Goal: Information Seeking & Learning: Learn about a topic

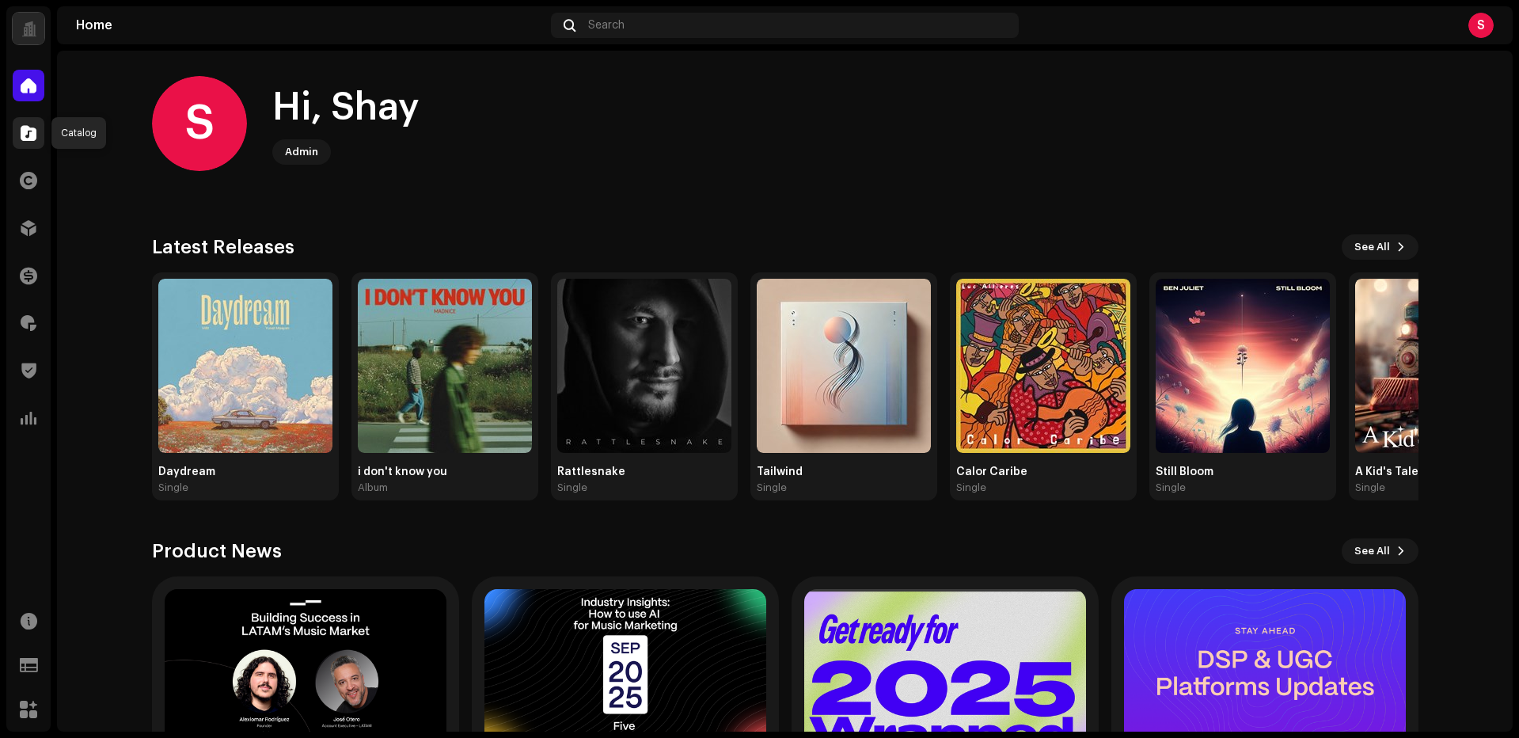
click at [31, 137] on span at bounding box center [29, 133] width 16 height 13
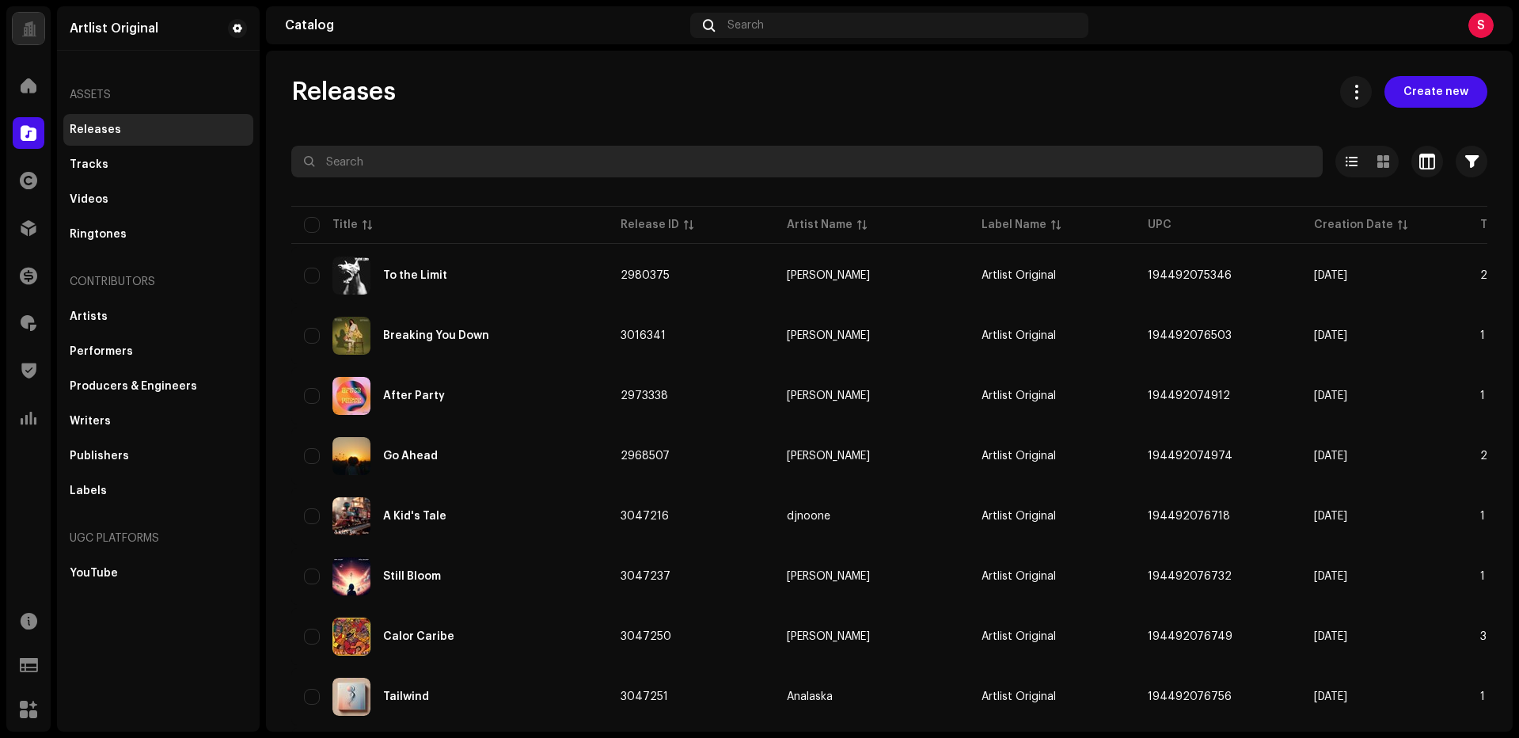
click at [374, 162] on input "text" at bounding box center [807, 162] width 1032 height 32
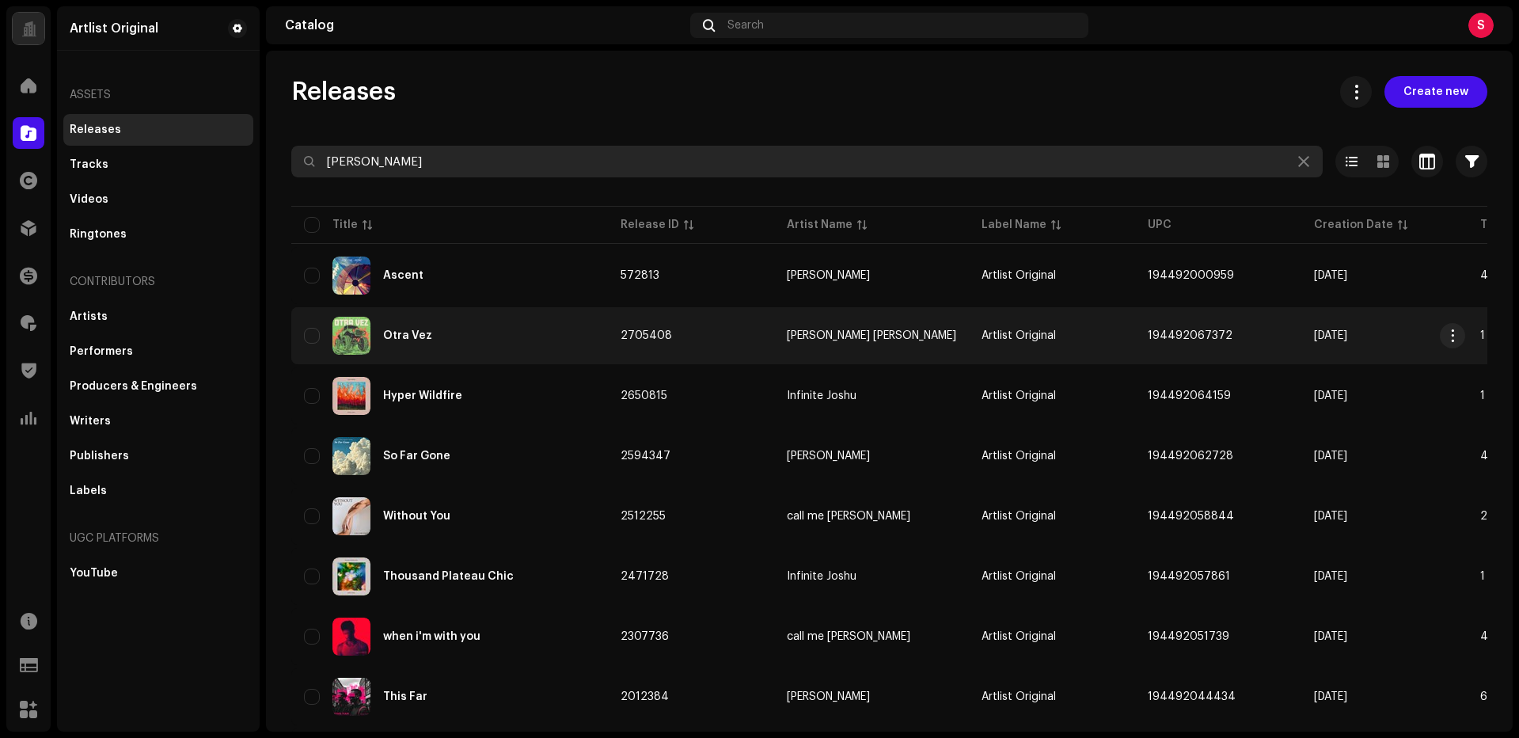
type input "[PERSON_NAME]"
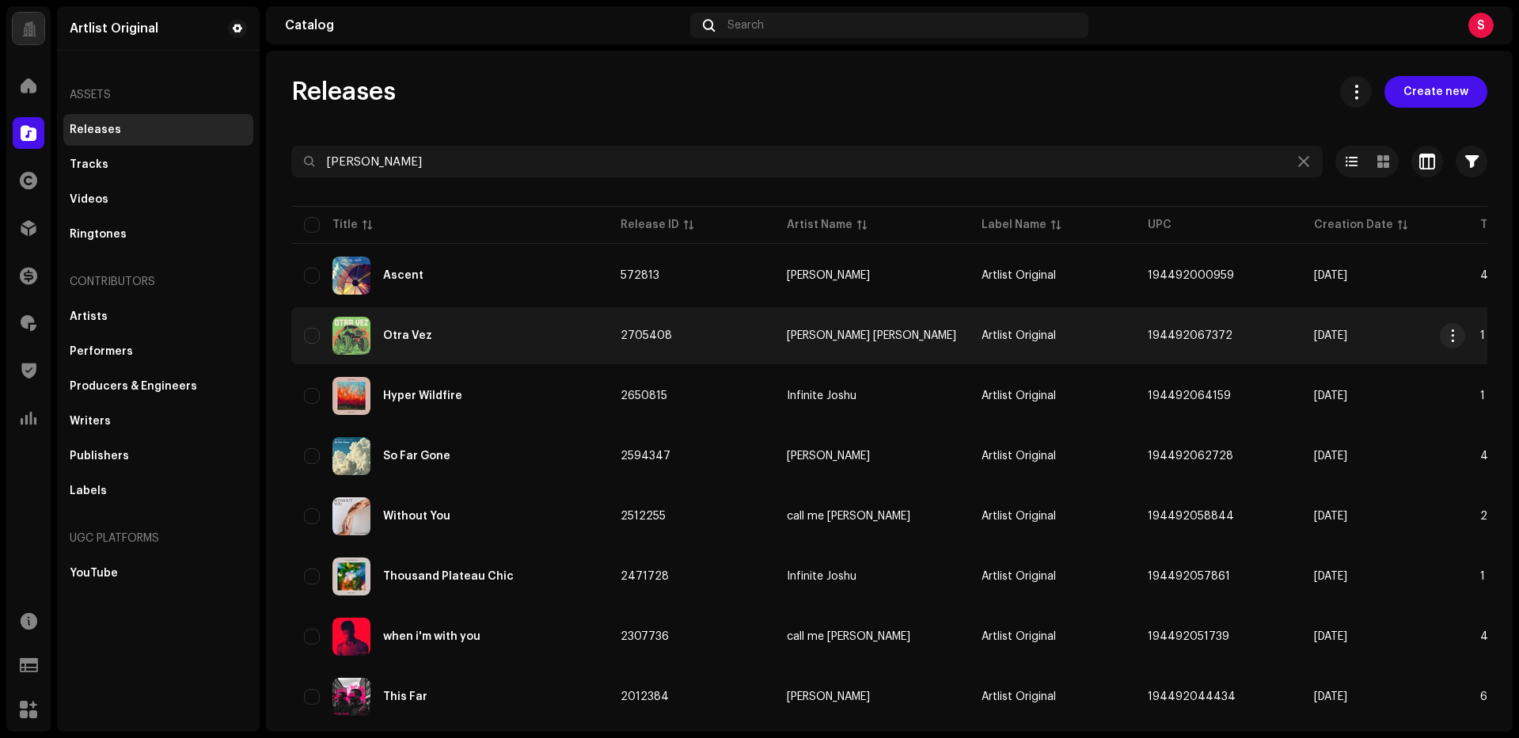
click at [397, 337] on div "Otra Vez" at bounding box center [407, 335] width 49 height 11
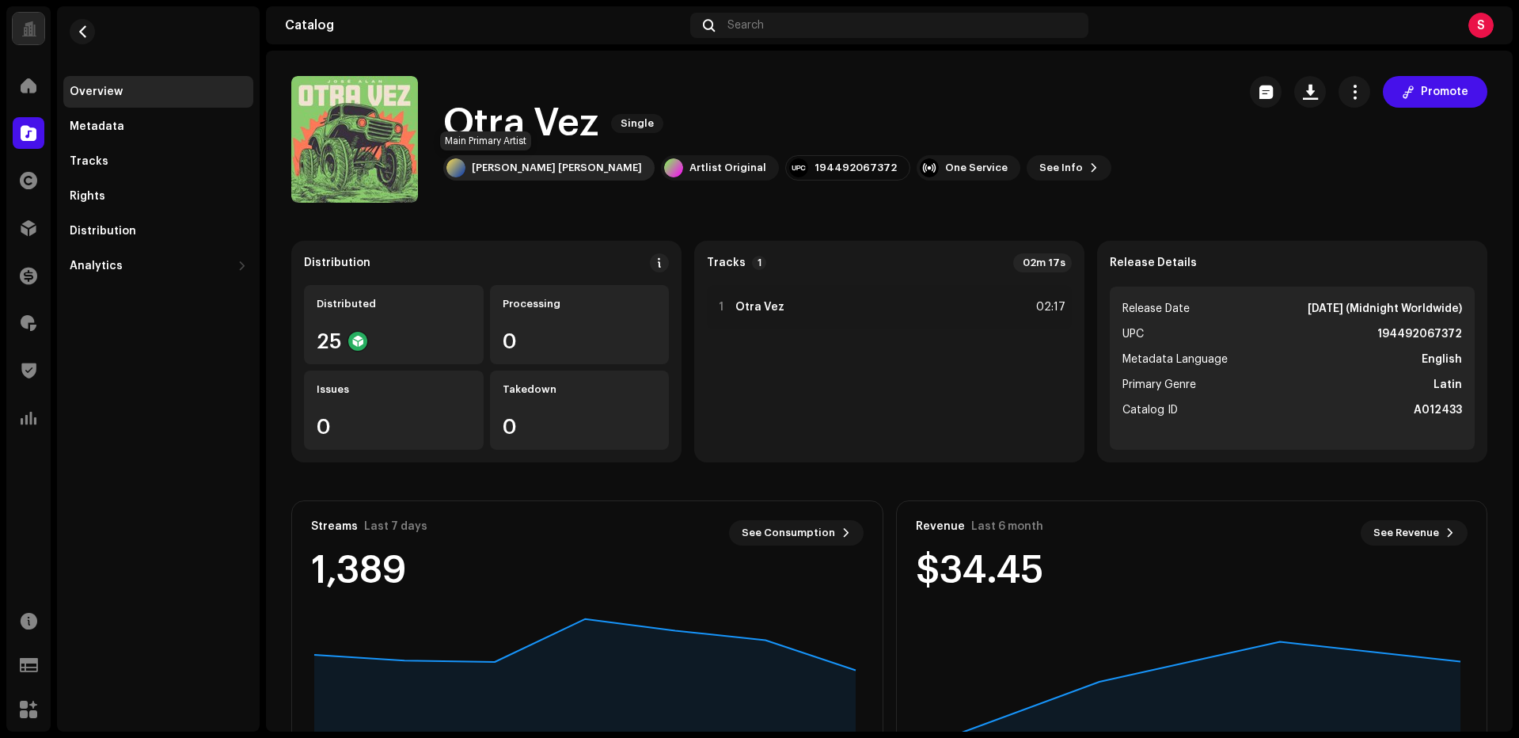
click at [483, 168] on div "[PERSON_NAME] [PERSON_NAME]" at bounding box center [557, 168] width 170 height 13
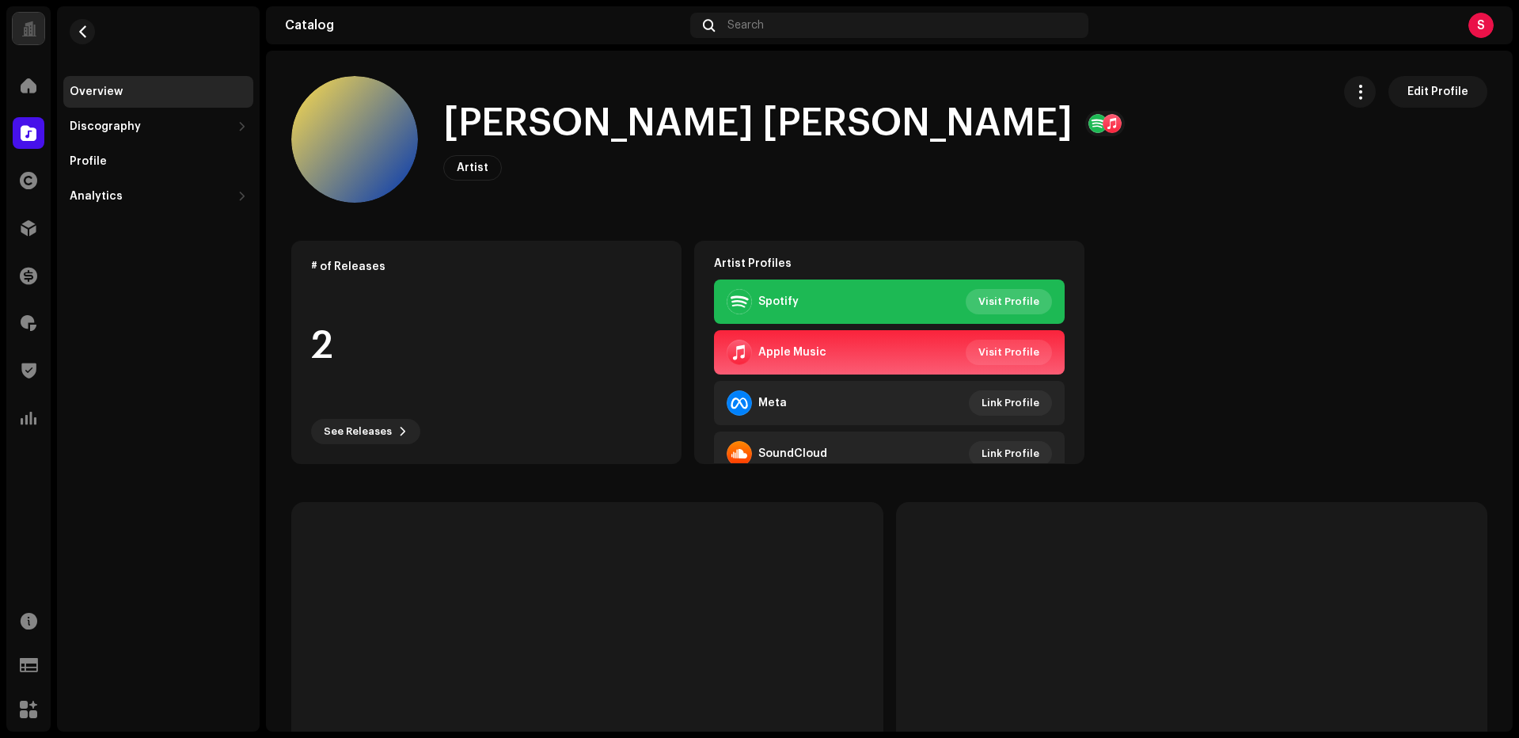
click at [1005, 295] on span "Visit Profile" at bounding box center [1009, 302] width 61 height 32
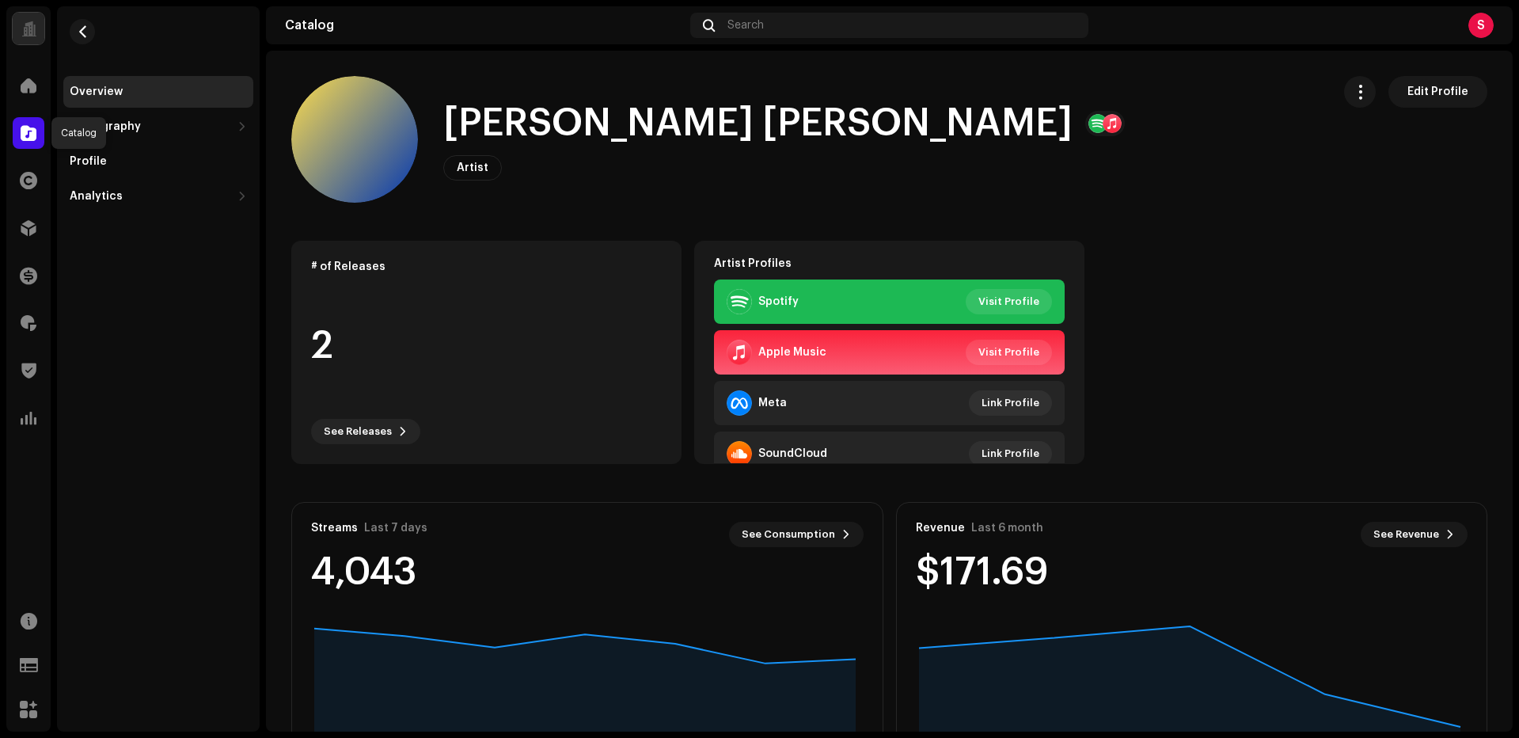
click at [32, 129] on span at bounding box center [29, 133] width 16 height 13
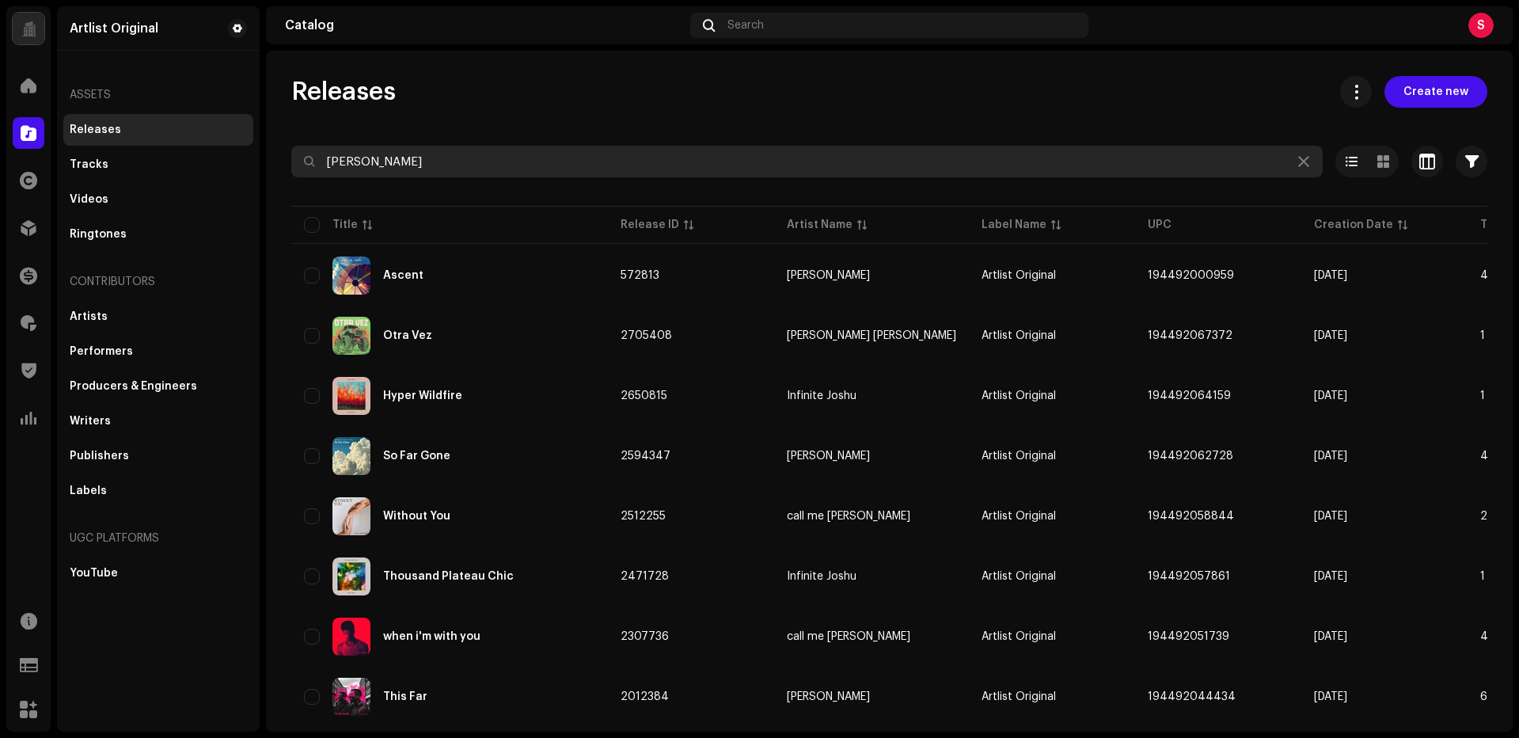
click at [395, 160] on input "[PERSON_NAME]" at bounding box center [807, 162] width 1032 height 32
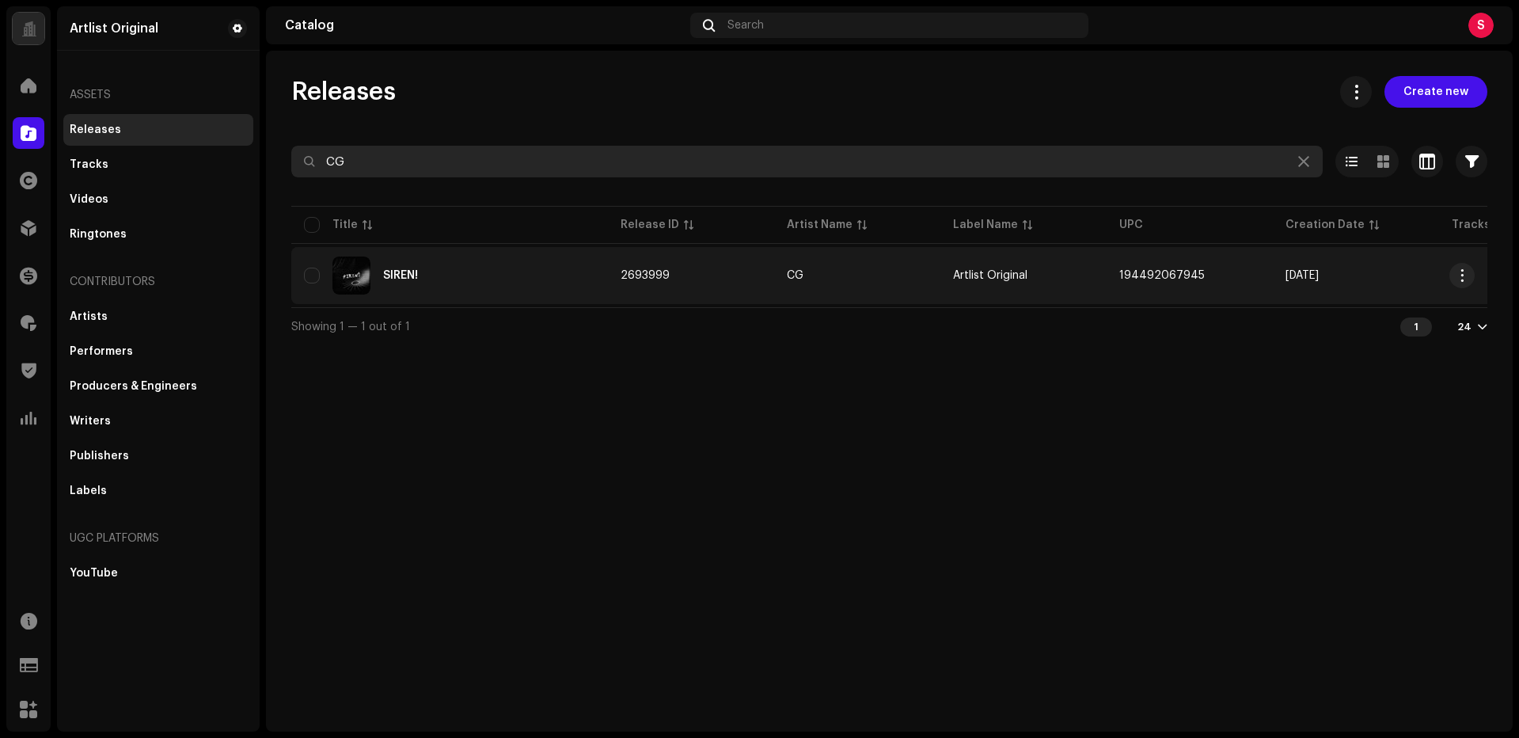
type input "CG"
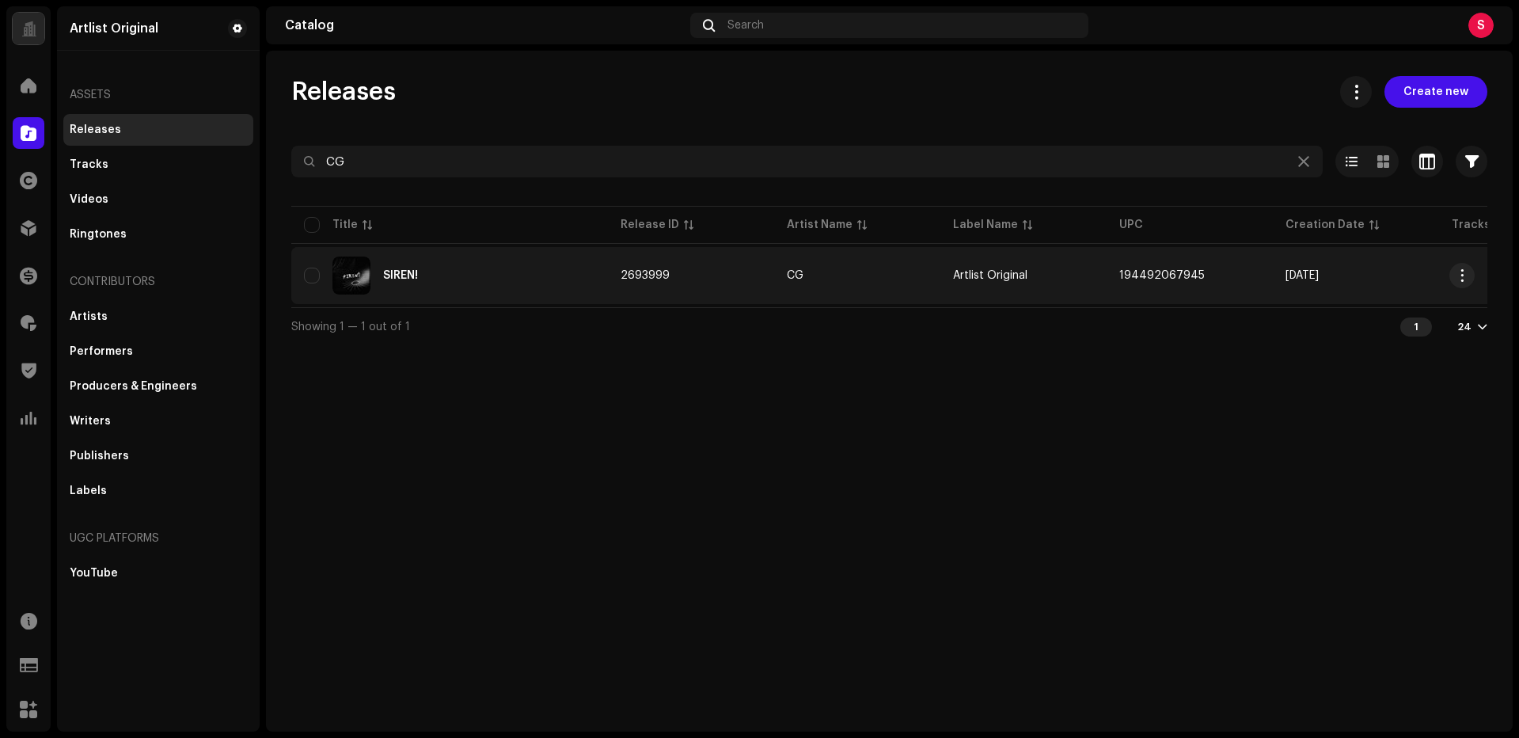
click at [392, 274] on div "SIREN!" at bounding box center [400, 275] width 35 height 11
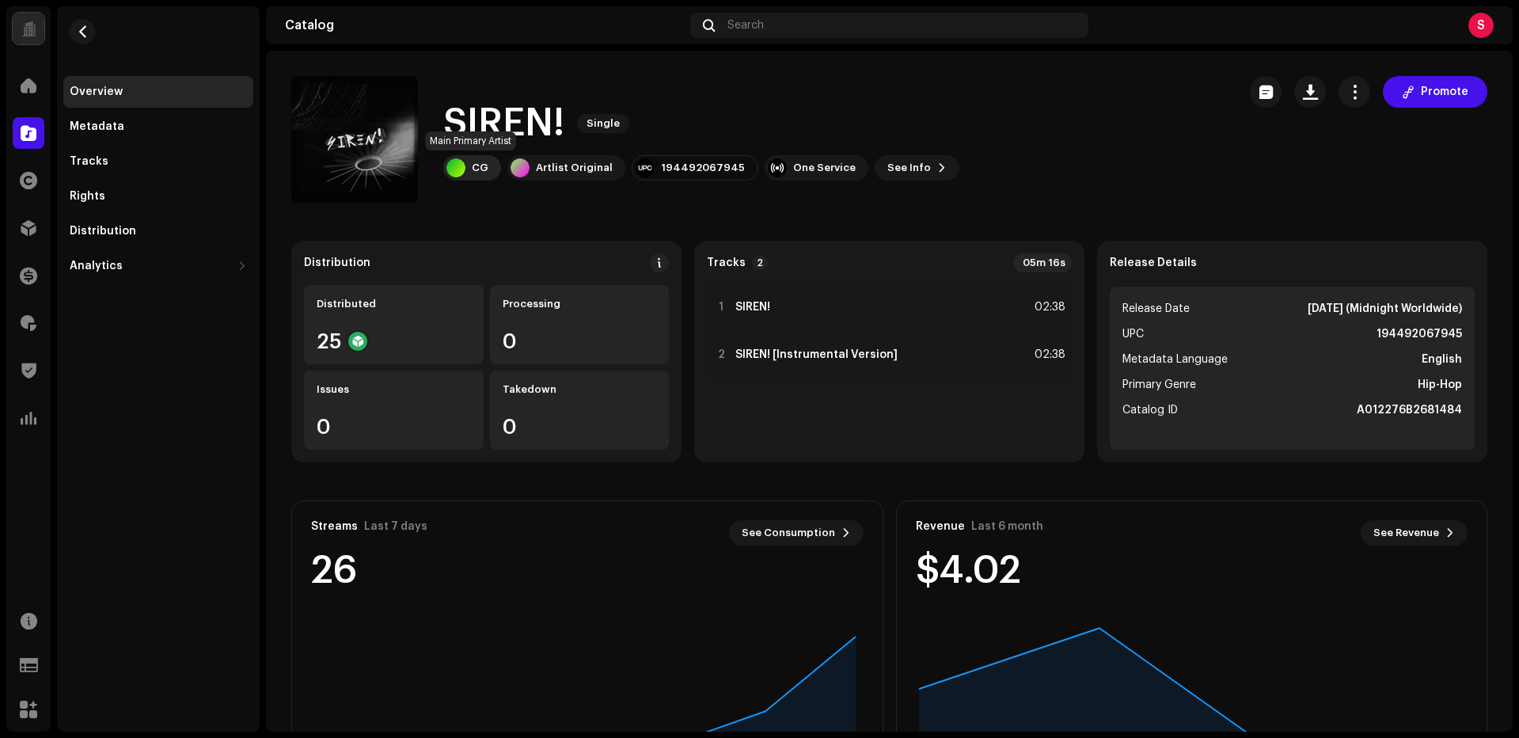
click at [473, 166] on div "CG" at bounding box center [480, 168] width 17 height 13
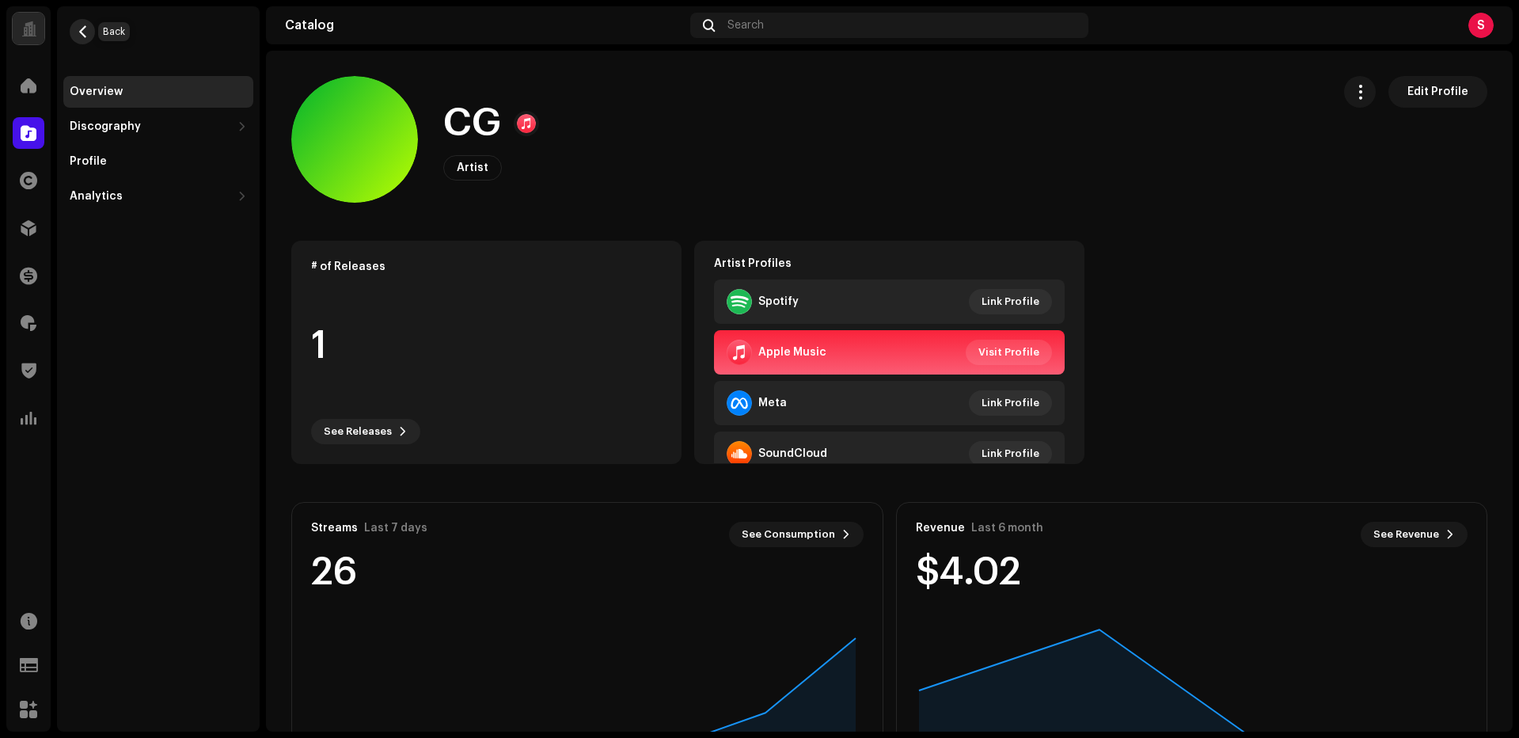
click at [82, 32] on span "button" at bounding box center [83, 31] width 12 height 13
